Goal: Task Accomplishment & Management: Complete application form

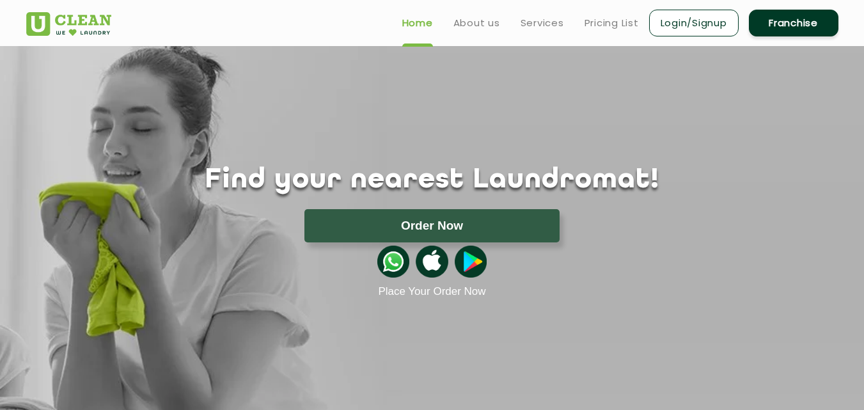
click at [778, 22] on link "Franchise" at bounding box center [794, 23] width 90 height 27
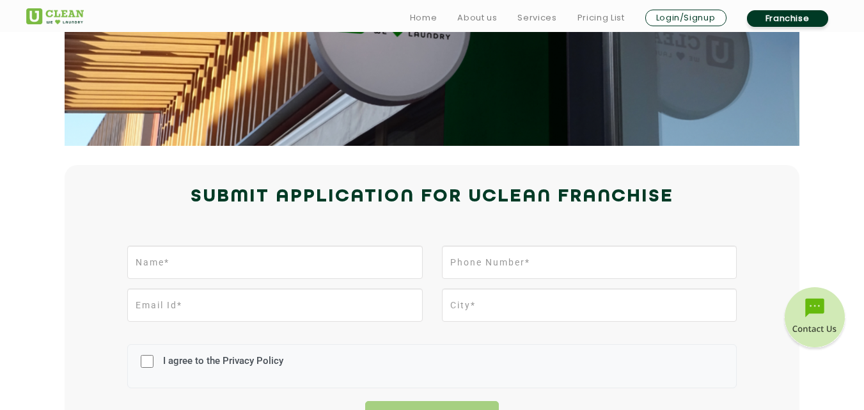
scroll to position [192, 0]
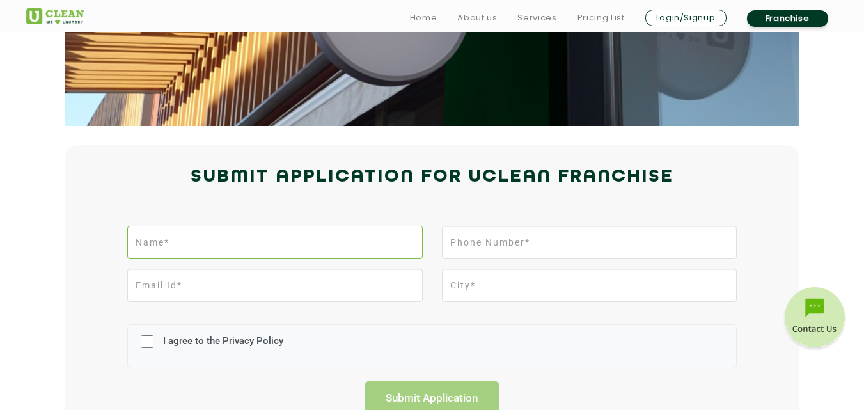
click at [260, 238] on input "text" at bounding box center [274, 242] width 295 height 33
type input "[PERSON_NAME]"
click at [525, 245] on input "tel" at bounding box center [589, 242] width 295 height 33
type input "9443442928"
click at [269, 284] on input "email" at bounding box center [274, 285] width 295 height 33
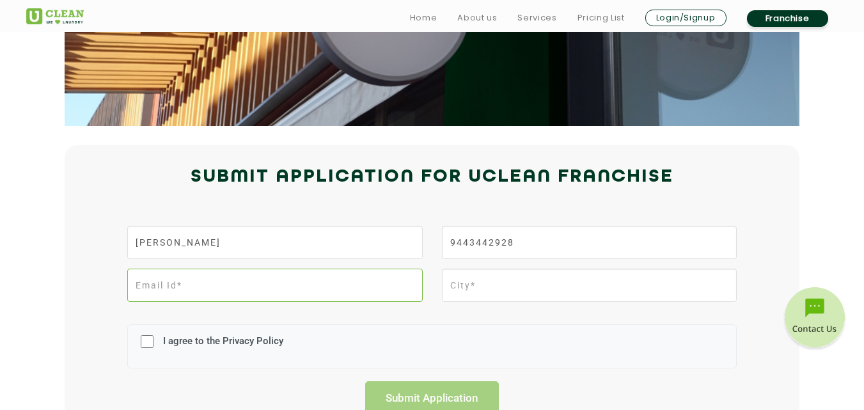
type input "[EMAIL_ADDRESS][DOMAIN_NAME]"
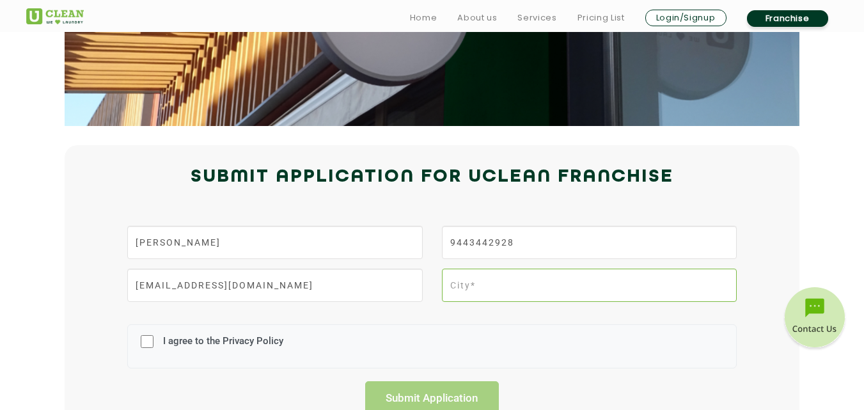
click at [481, 289] on input "text" at bounding box center [589, 285] width 295 height 33
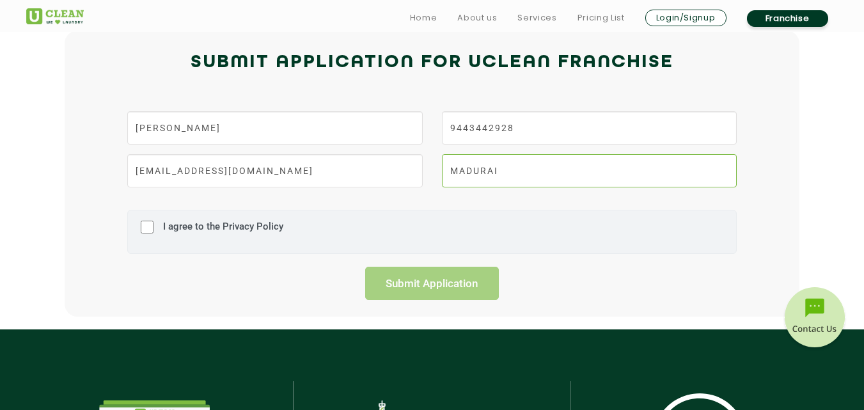
scroll to position [320, 0]
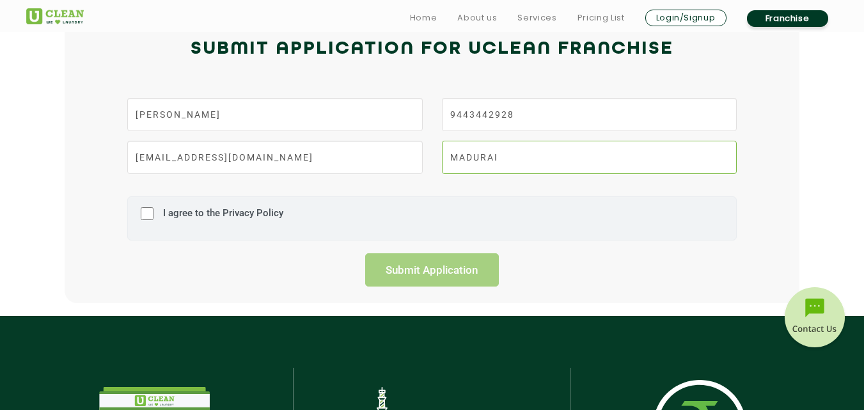
type input "MADURAI"
click at [150, 212] on input "I agree to the Privacy Policy" at bounding box center [147, 213] width 13 height 33
checkbox input "true"
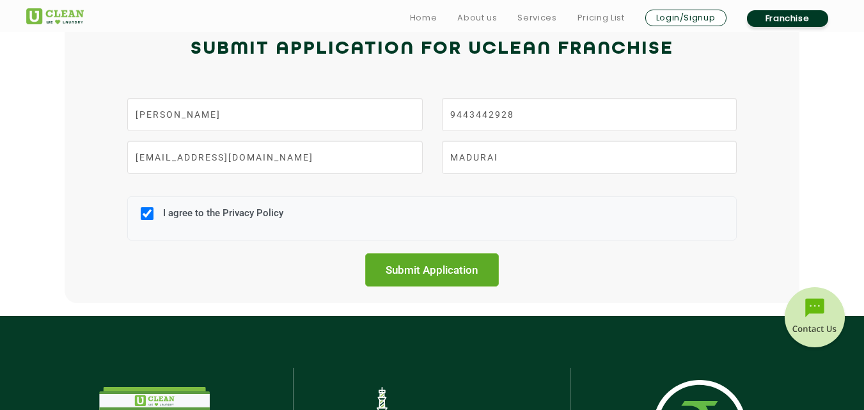
click at [428, 267] on input "Submit Application" at bounding box center [432, 269] width 134 height 33
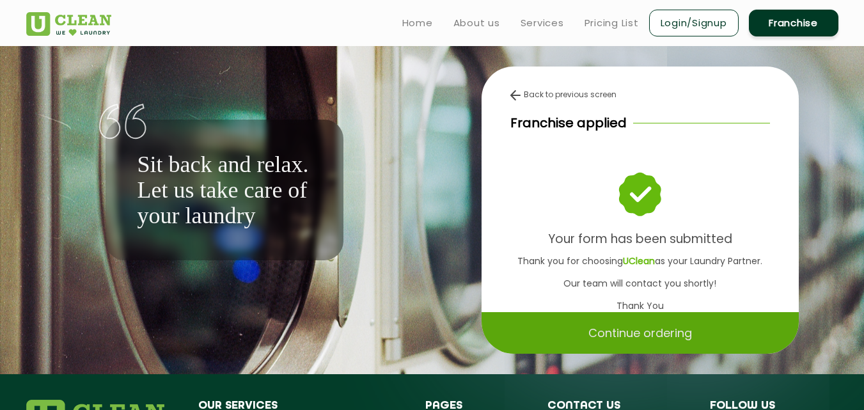
click at [649, 330] on p "Continue ordering" at bounding box center [641, 333] width 104 height 22
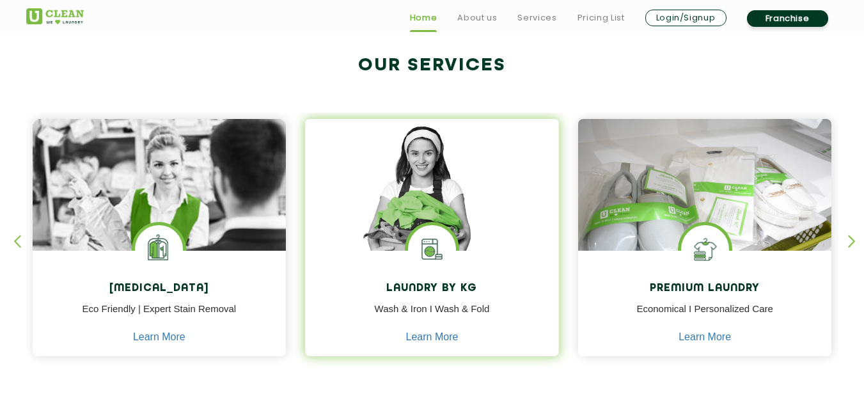
scroll to position [512, 0]
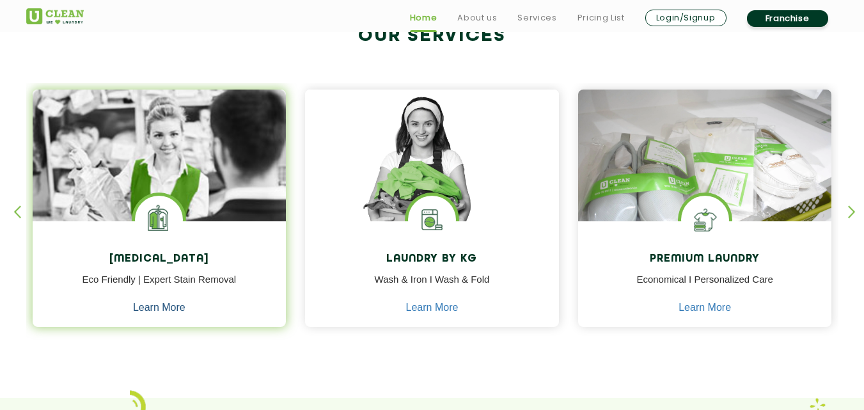
click at [154, 303] on link "Learn More" at bounding box center [159, 308] width 52 height 12
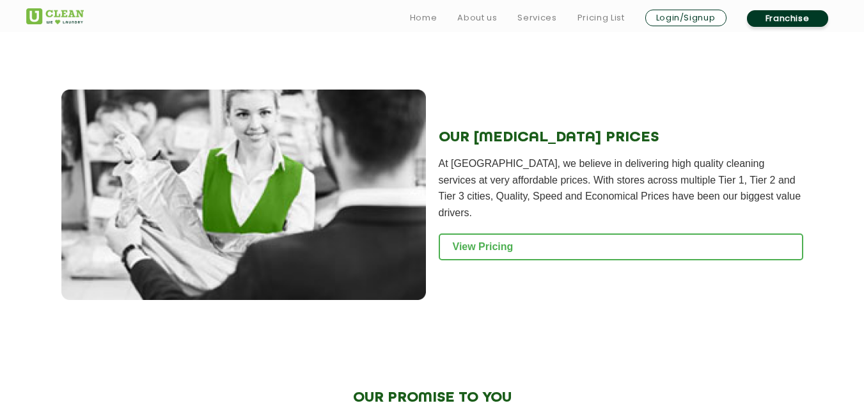
scroll to position [1535, 0]
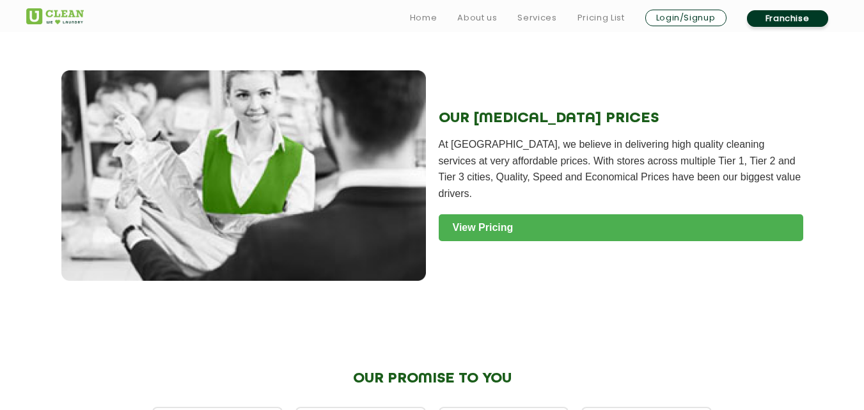
click at [486, 214] on link "View Pricing" at bounding box center [621, 227] width 365 height 27
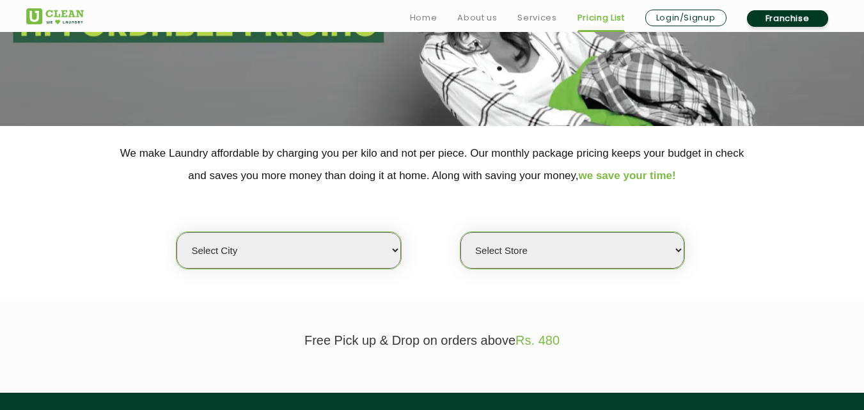
scroll to position [192, 0]
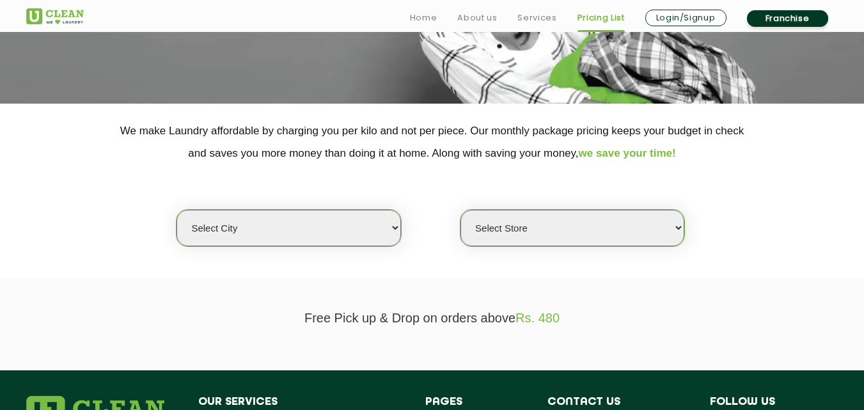
click at [394, 227] on select "Select city Aalo Agartala Agra Ahmedabad Akola Aligarh Alwar - UClean Select Am…" at bounding box center [289, 228] width 224 height 36
select select "124"
click at [177, 210] on select "Select city Aalo Agartala Agra Ahmedabad Akola Aligarh Alwar - UClean Select Am…" at bounding box center [289, 228] width 224 height 36
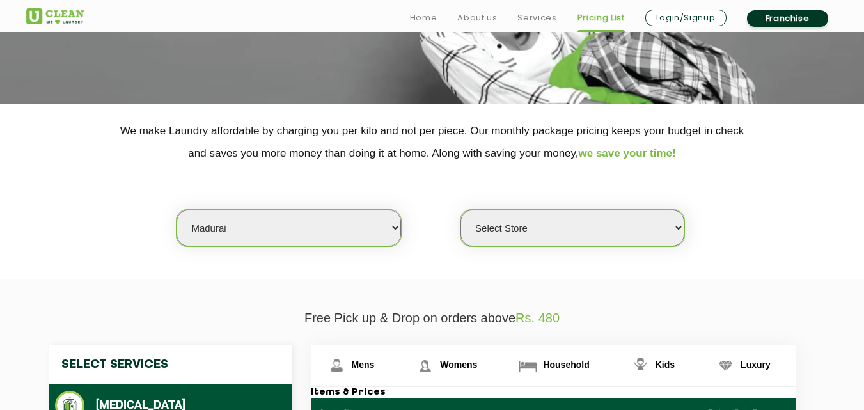
click at [679, 228] on select "Select Store UClean SS Colony Madurai" at bounding box center [573, 228] width 224 height 36
select select "412"
click at [461, 210] on select "Select Store UClean SS Colony Madurai" at bounding box center [573, 228] width 224 height 36
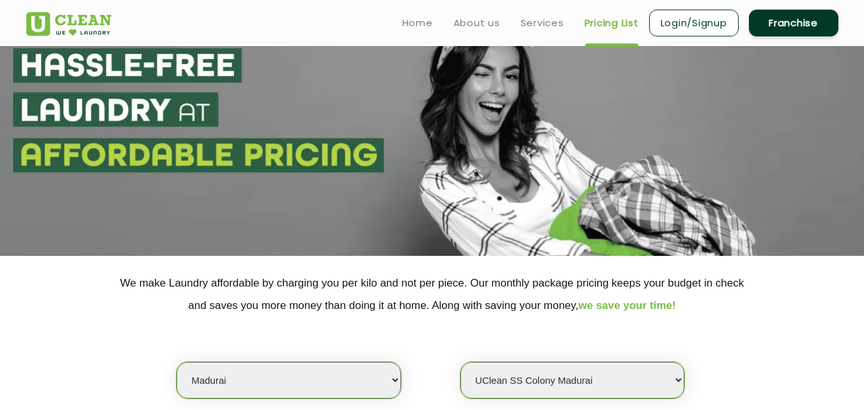
scroll to position [0, 0]
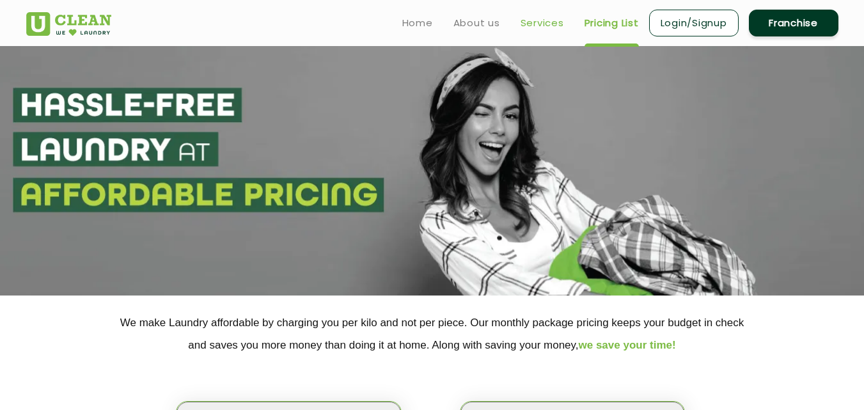
click at [539, 25] on link "Services" at bounding box center [543, 22] width 44 height 15
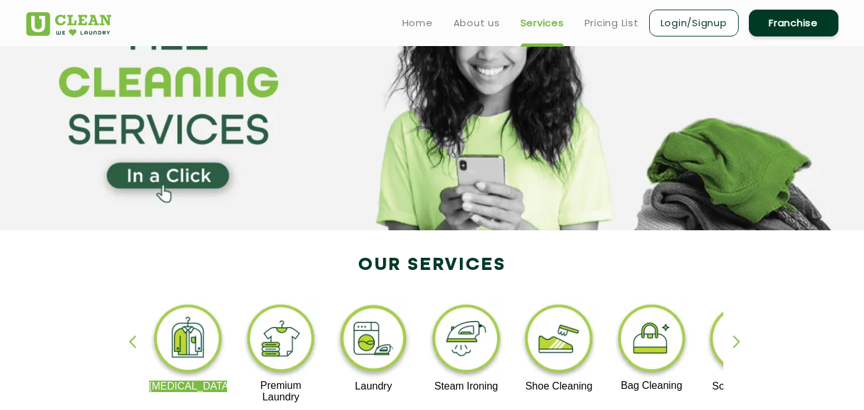
scroll to position [128, 0]
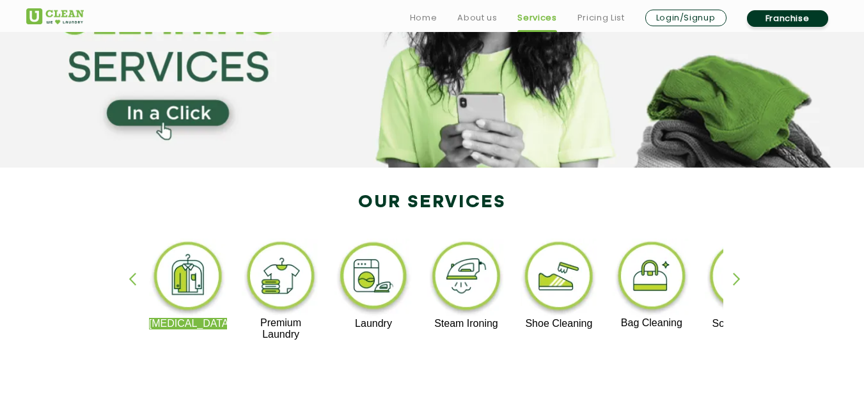
click at [285, 276] on img at bounding box center [281, 278] width 79 height 79
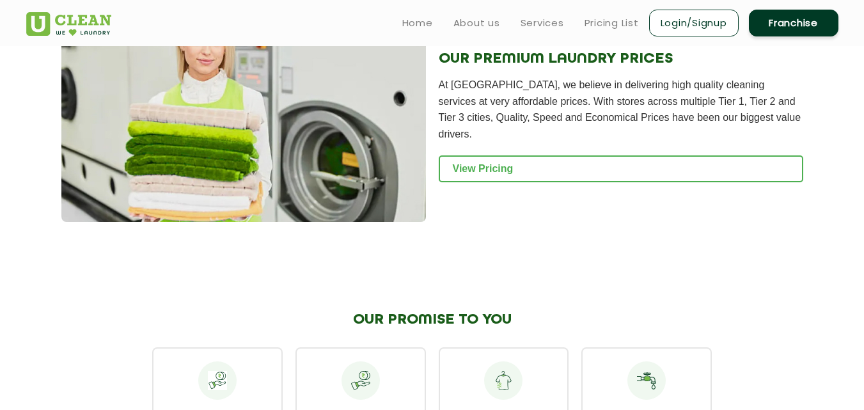
scroll to position [1343, 0]
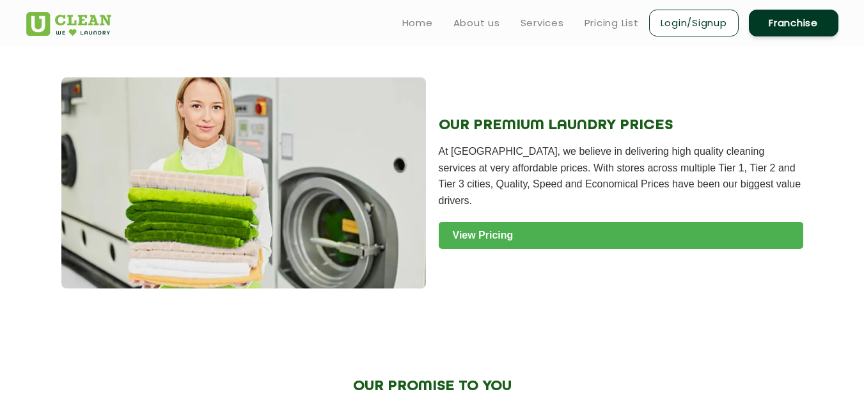
click at [588, 222] on link "View Pricing" at bounding box center [621, 235] width 365 height 27
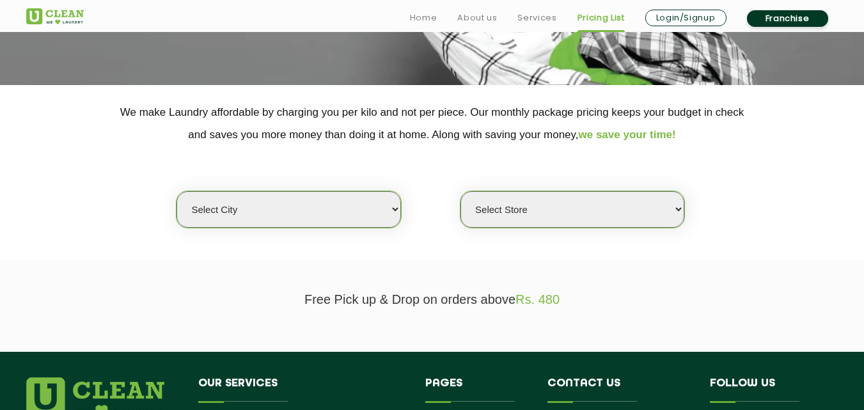
scroll to position [256, 0]
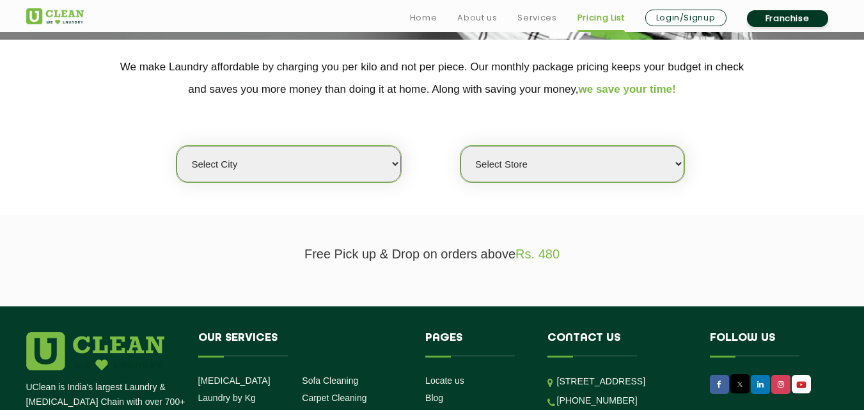
click at [393, 165] on select "Select city [GEOGRAPHIC_DATA] [GEOGRAPHIC_DATA] [GEOGRAPHIC_DATA] [GEOGRAPHIC_D…" at bounding box center [289, 164] width 224 height 36
select select "124"
click at [177, 146] on select "Select city [GEOGRAPHIC_DATA] [GEOGRAPHIC_DATA] [GEOGRAPHIC_DATA] [GEOGRAPHIC_D…" at bounding box center [289, 164] width 224 height 36
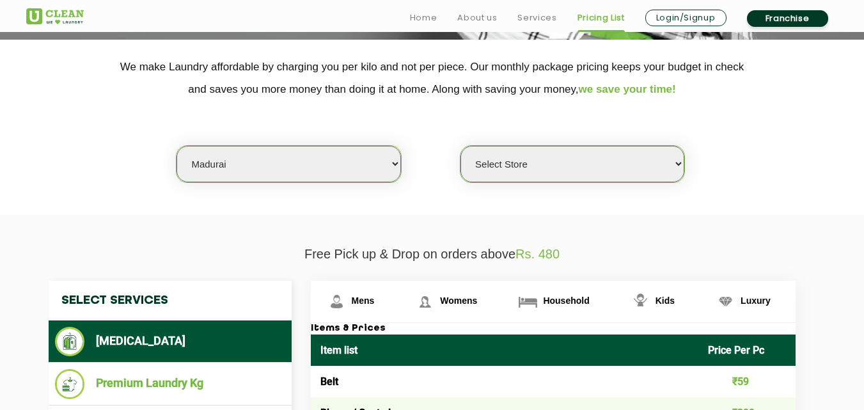
click at [683, 163] on select "Select Store [GEOGRAPHIC_DATA]" at bounding box center [573, 164] width 224 height 36
select select "412"
click at [461, 146] on select "Select Store [GEOGRAPHIC_DATA]" at bounding box center [573, 164] width 224 height 36
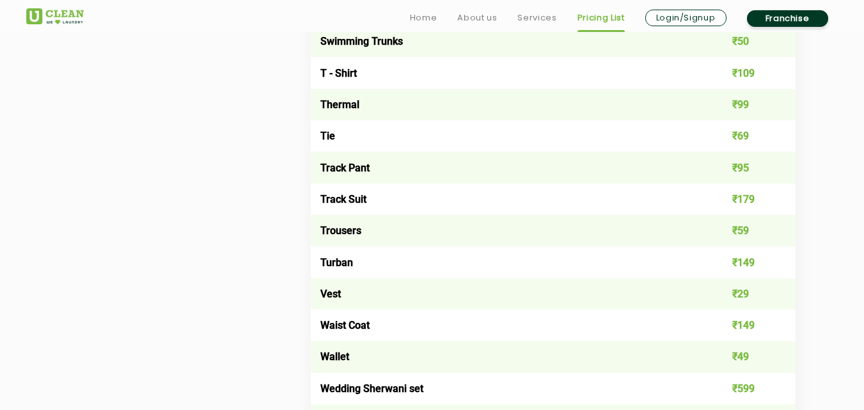
scroll to position [2367, 0]
